Goal: Find specific fact

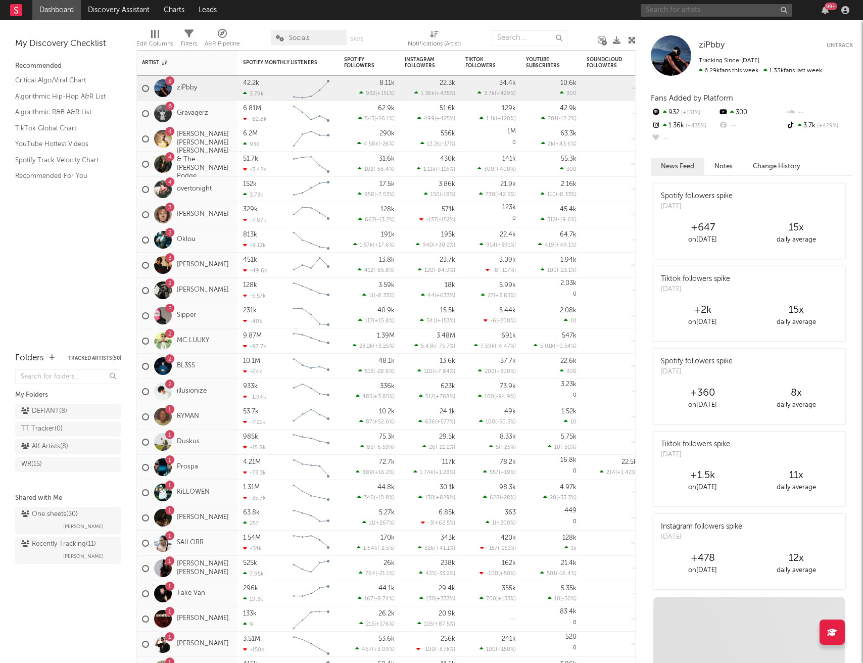
click at [698, 11] on input "text" at bounding box center [716, 10] width 152 height 13
paste input "USWB12502600"
click at [740, 10] on input "USWB12502600" at bounding box center [716, 10] width 152 height 13
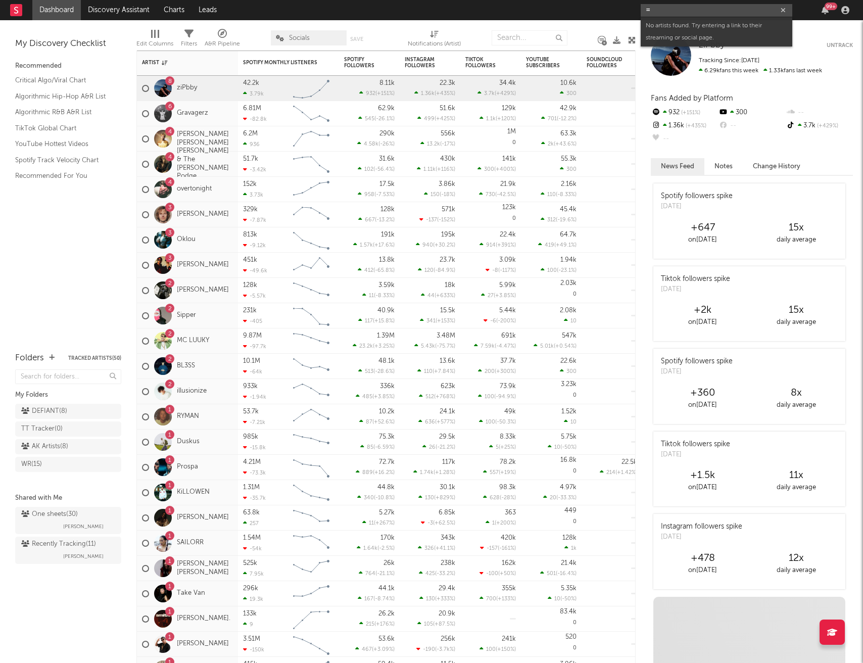
paste input "USWB12502600"
click at [708, 8] on input "=USWB12502600" at bounding box center [716, 10] width 152 height 13
type input "[PERSON_NAME]"
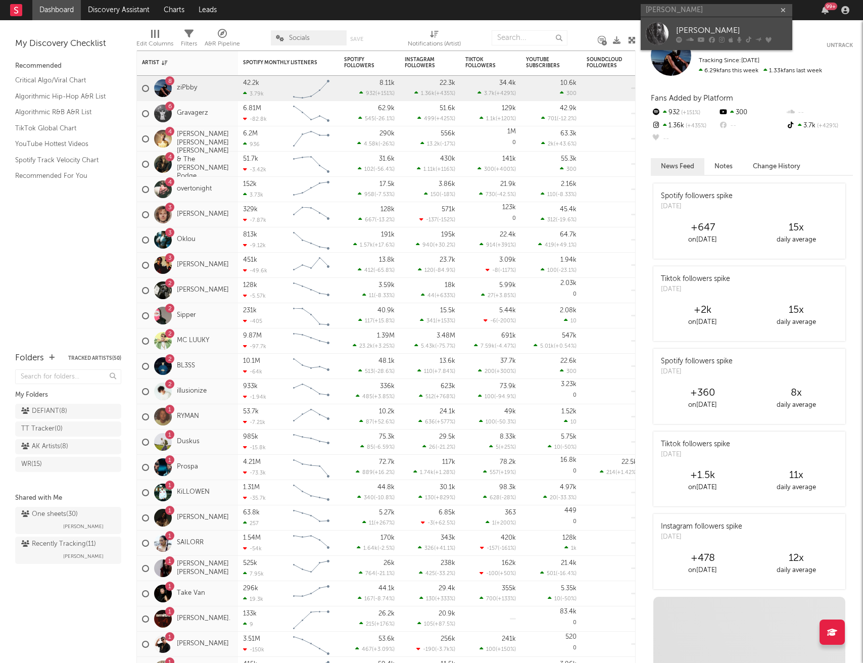
click at [699, 33] on div "[PERSON_NAME]" at bounding box center [731, 30] width 111 height 12
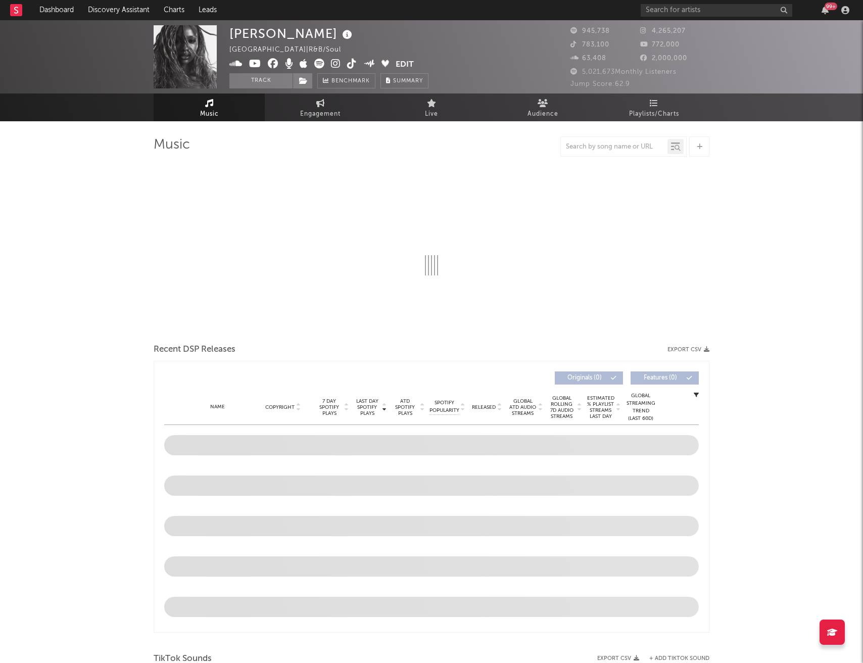
scroll to position [2, 0]
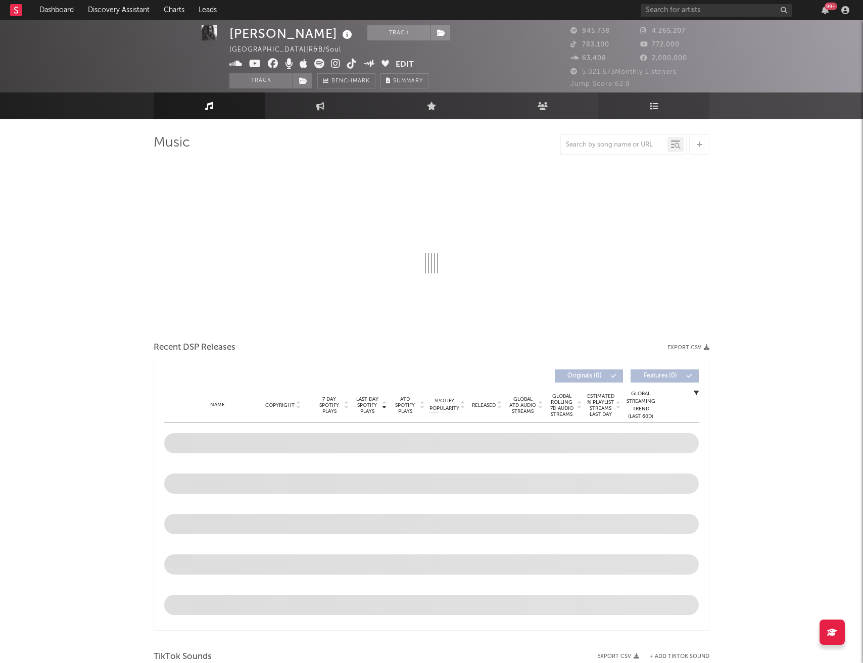
select select "6m"
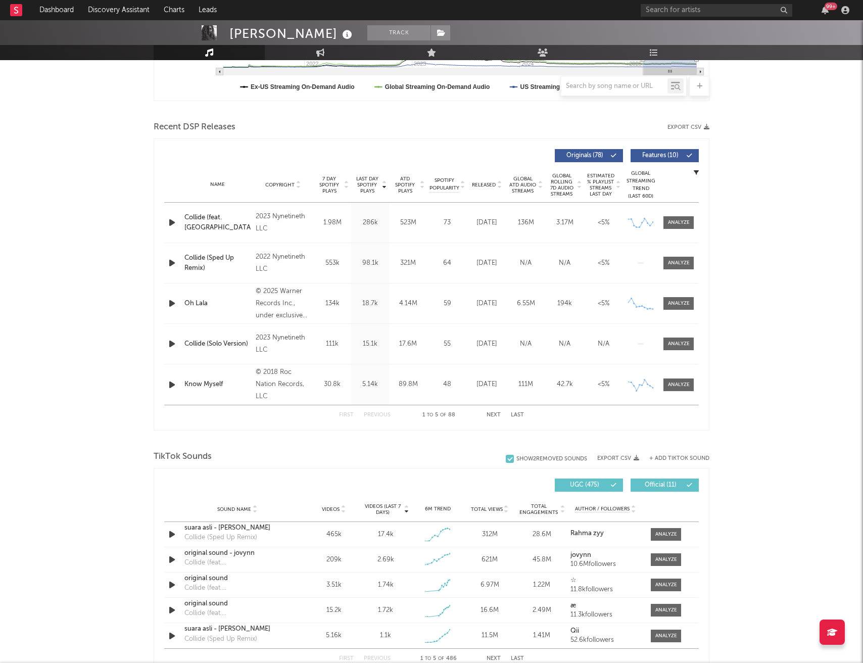
scroll to position [289, 0]
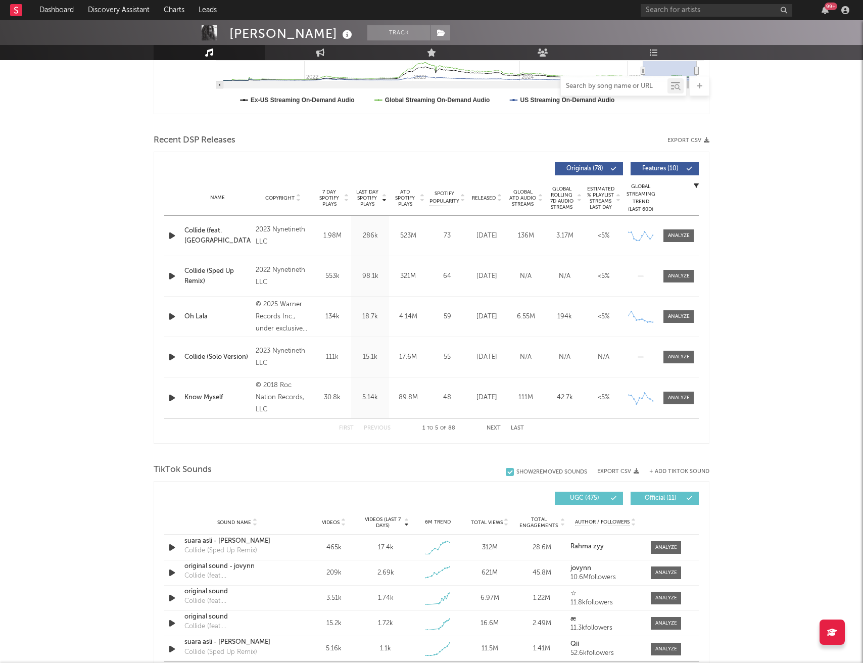
click at [633, 86] on input "text" at bounding box center [614, 86] width 107 height 8
paste input "USWB12502600"
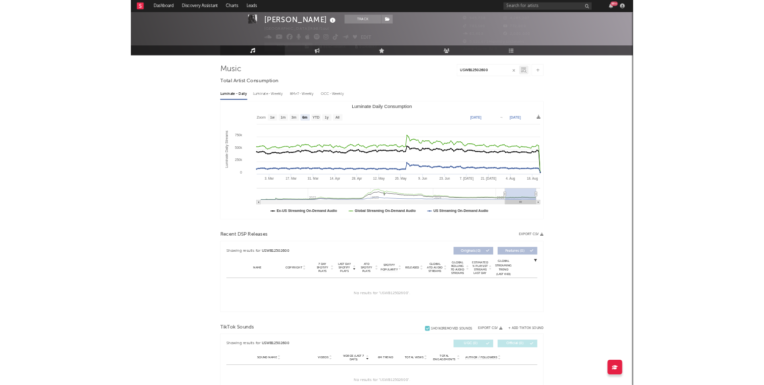
scroll to position [0, 0]
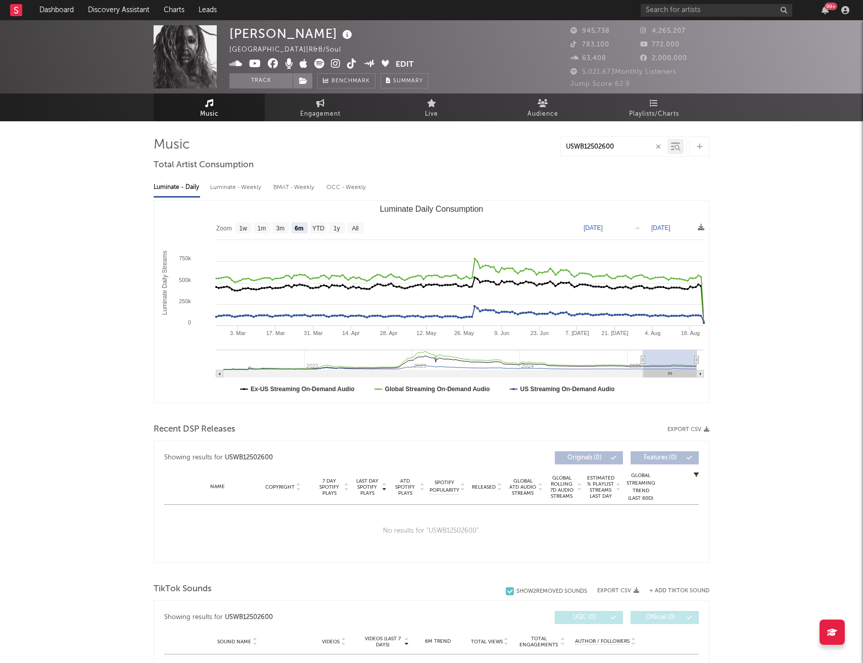
type input "USWB12502600"
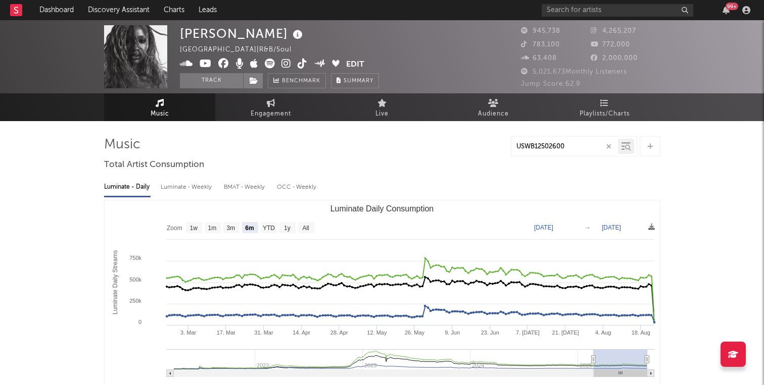
scroll to position [14, 0]
